Goal: Task Accomplishment & Management: Complete application form

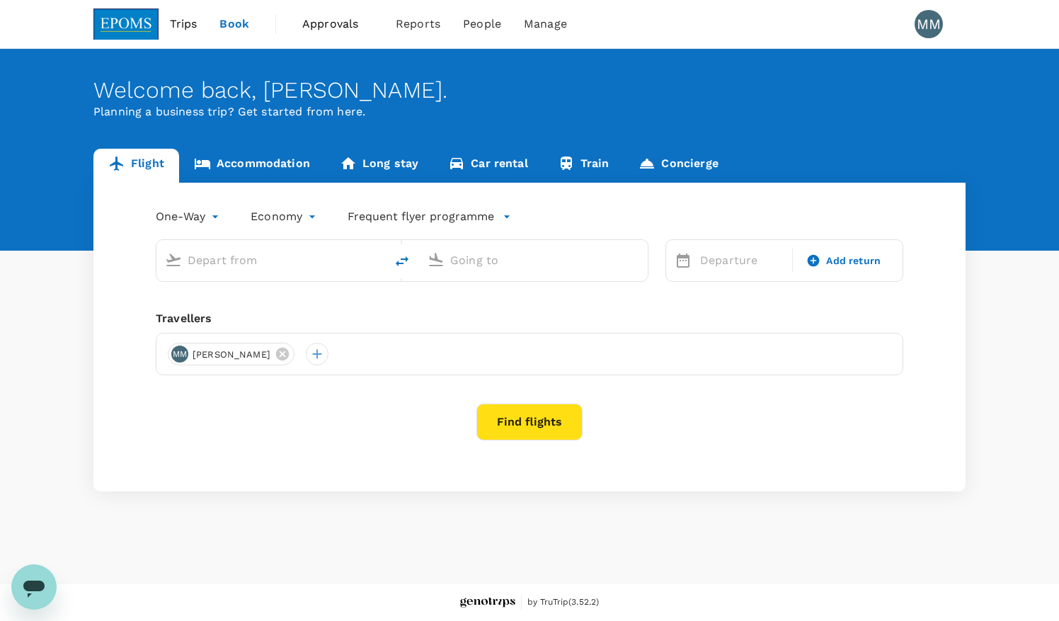
click at [328, 25] on span "Approvals" at bounding box center [337, 24] width 71 height 17
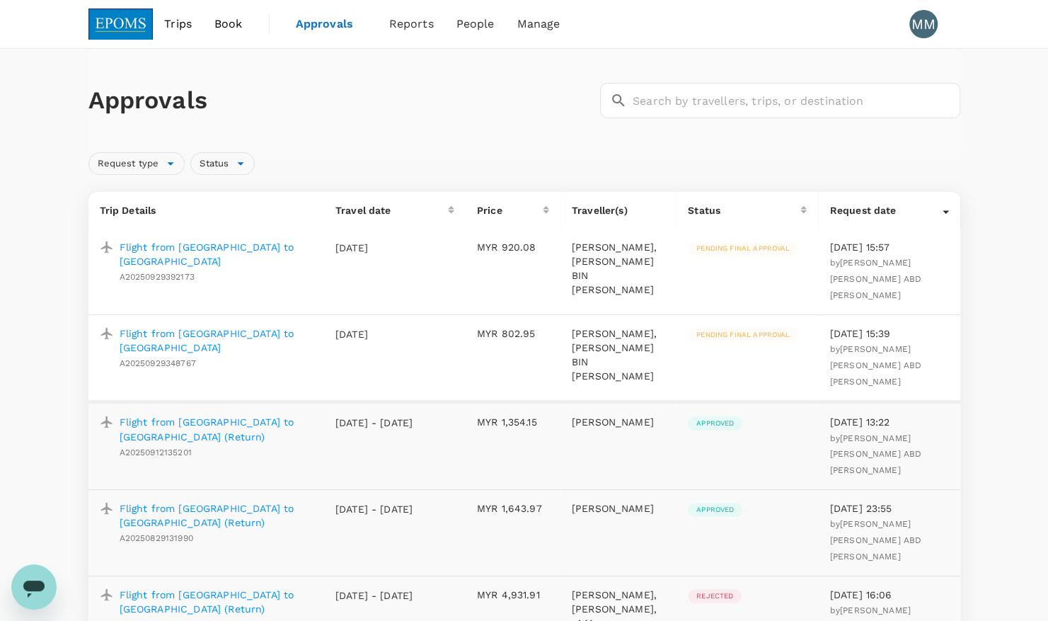
click at [185, 247] on p "Flight from [GEOGRAPHIC_DATA] to [GEOGRAPHIC_DATA]" at bounding box center [216, 254] width 193 height 28
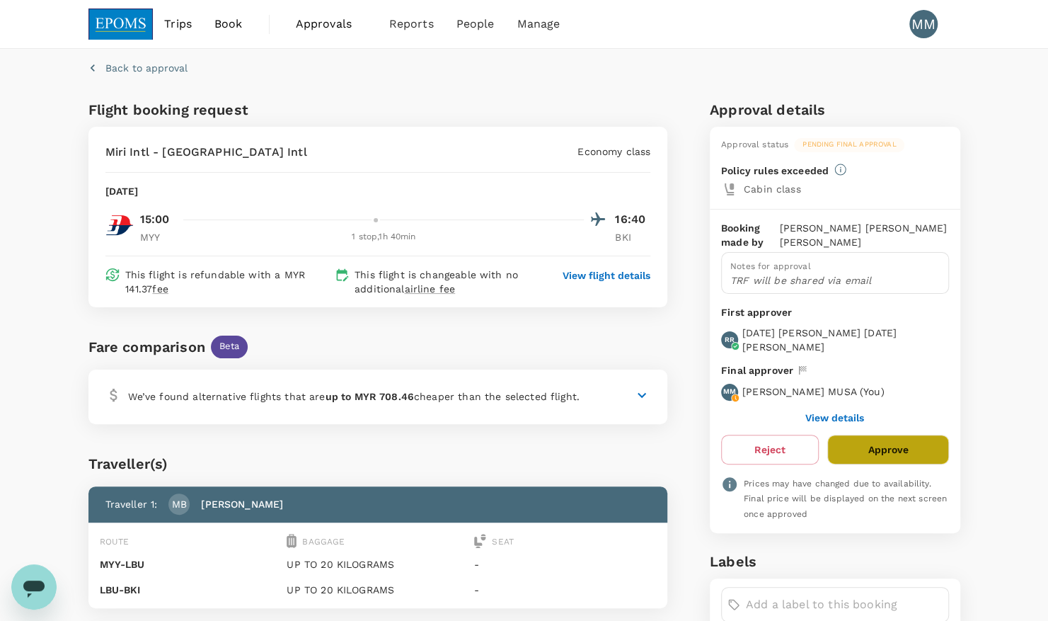
click at [897, 439] on button "Approve" at bounding box center [888, 450] width 121 height 30
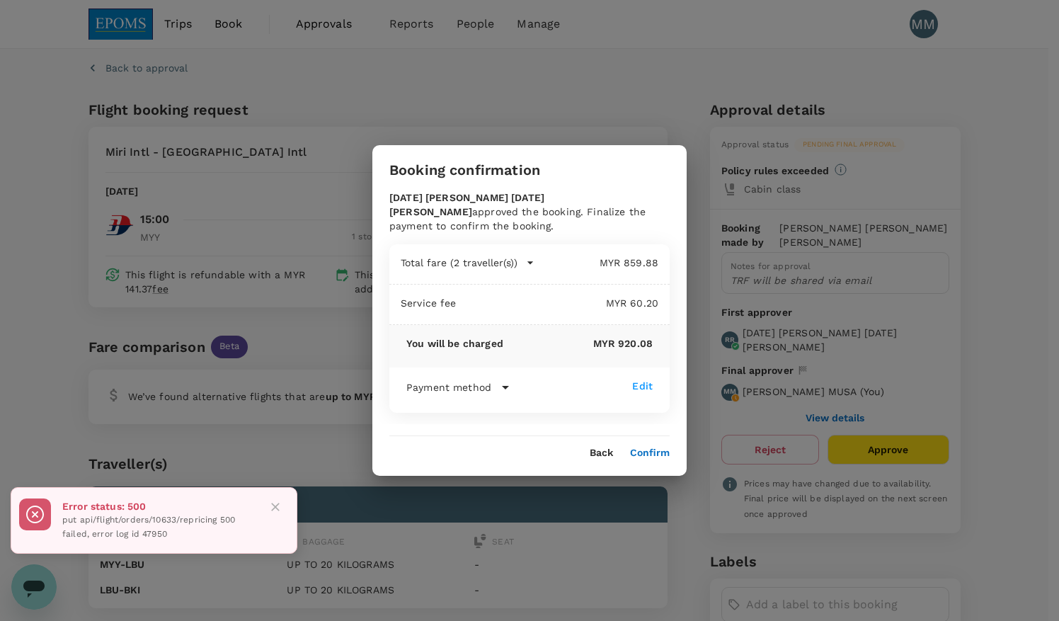
click at [650, 454] on button "Confirm" at bounding box center [650, 452] width 40 height 11
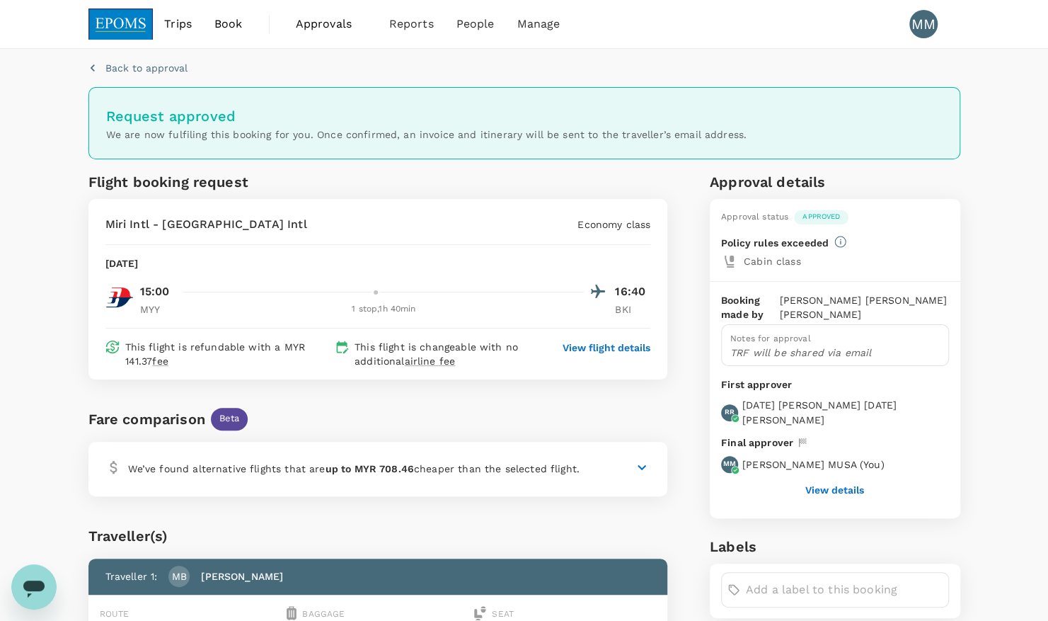
click at [311, 21] on span "Approvals" at bounding box center [331, 24] width 71 height 17
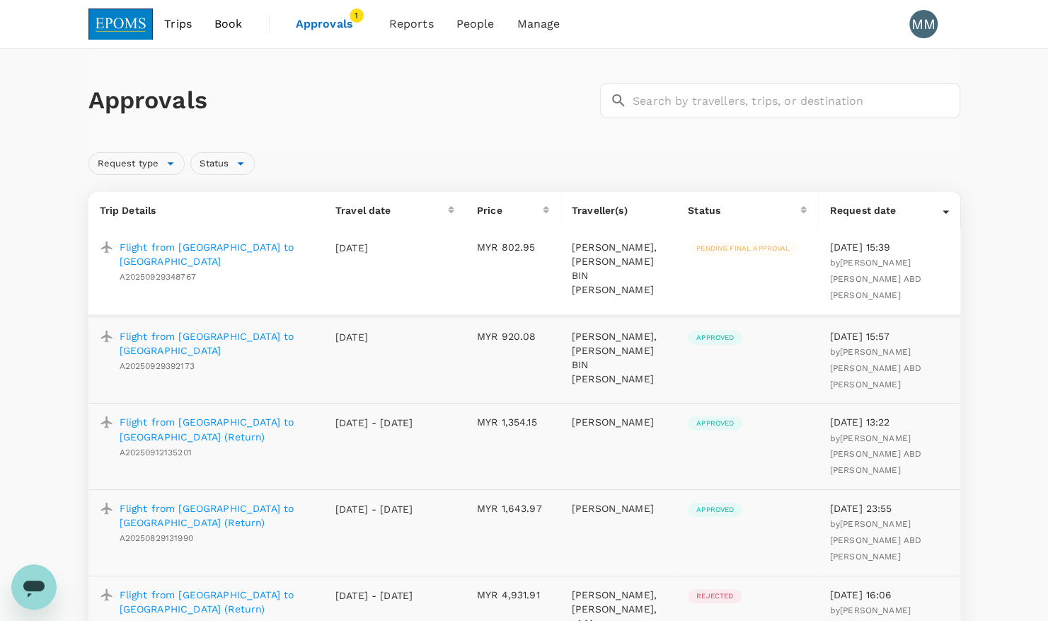
click at [173, 248] on p "Flight from [GEOGRAPHIC_DATA] to [GEOGRAPHIC_DATA]" at bounding box center [216, 254] width 193 height 28
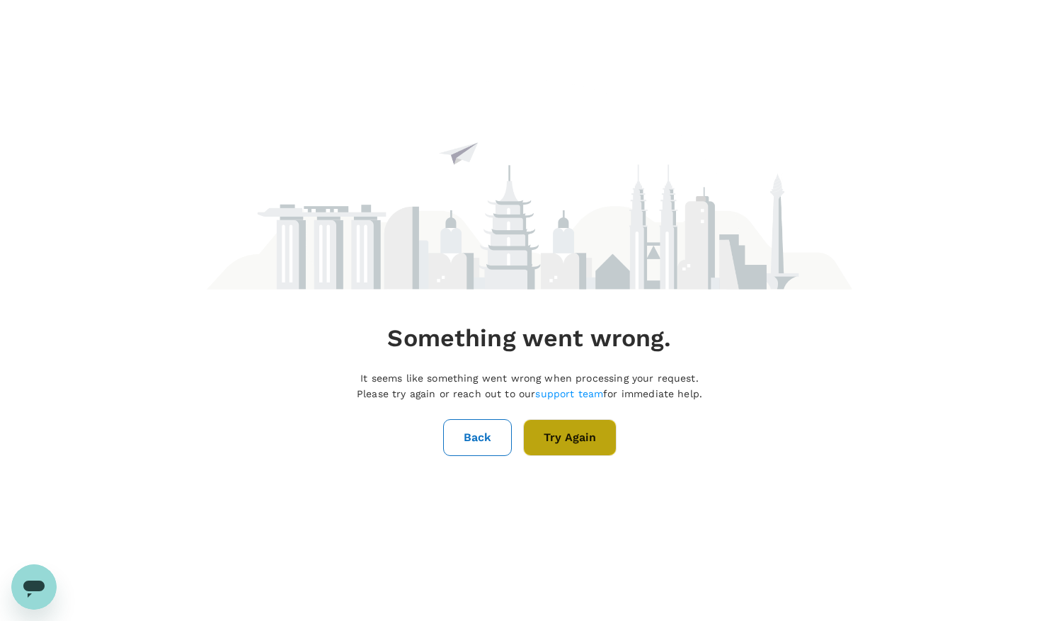
click at [563, 439] on button "Try Again" at bounding box center [569, 437] width 93 height 37
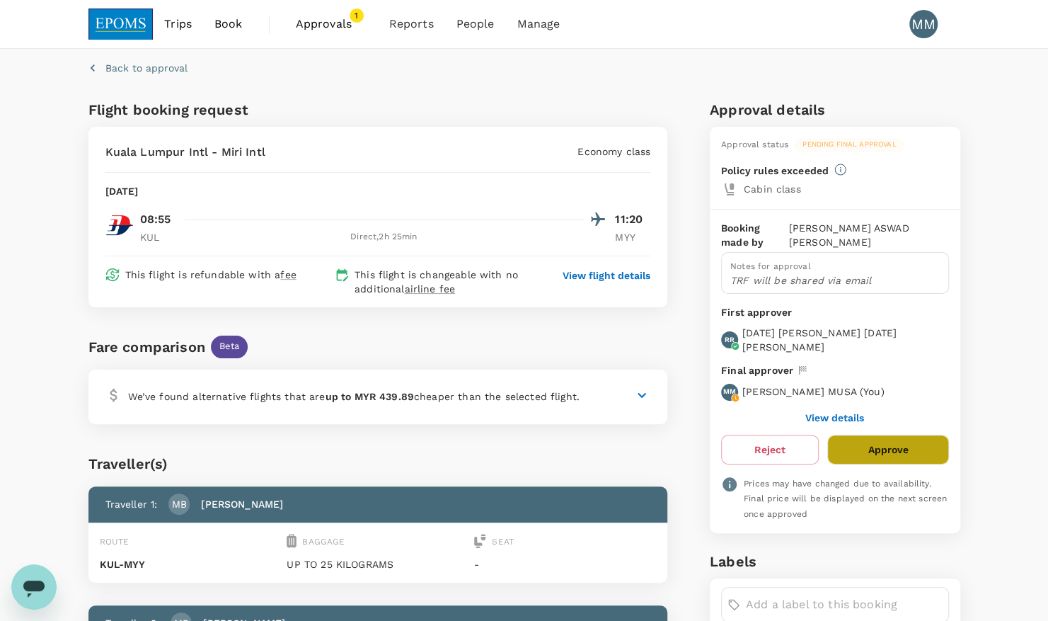
click at [892, 450] on button "Approve" at bounding box center [888, 450] width 121 height 30
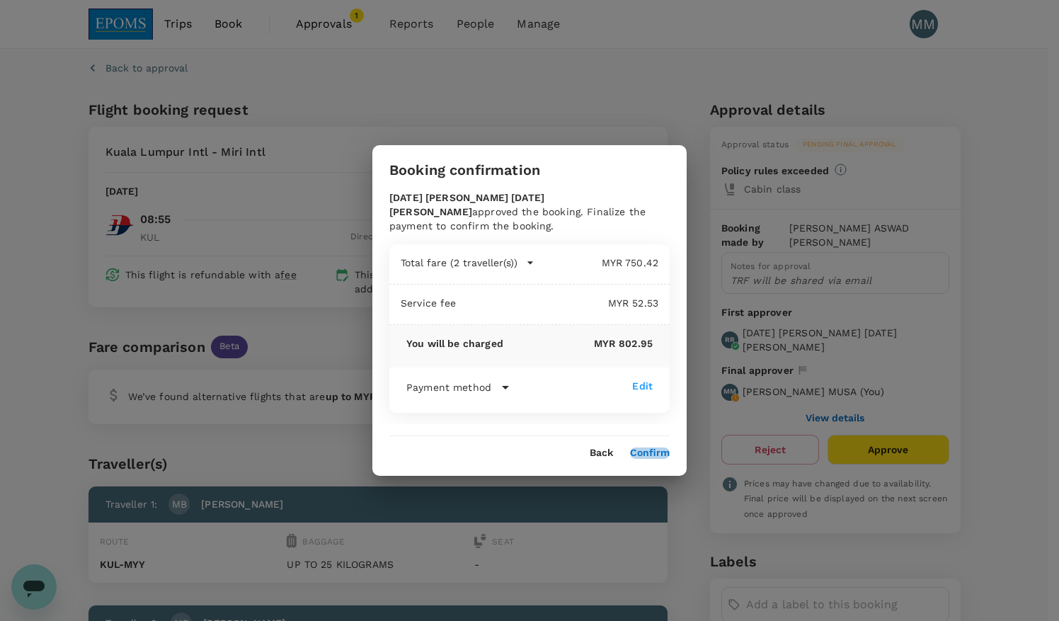
click at [656, 453] on button "Confirm" at bounding box center [650, 452] width 40 height 11
